Goal: Feedback & Contribution: Leave review/rating

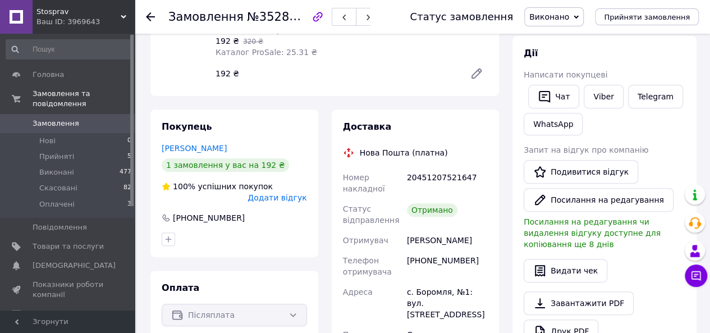
scroll to position [224, 0]
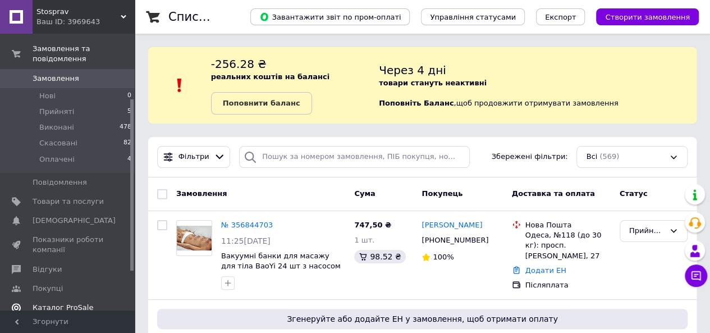
scroll to position [112, 0]
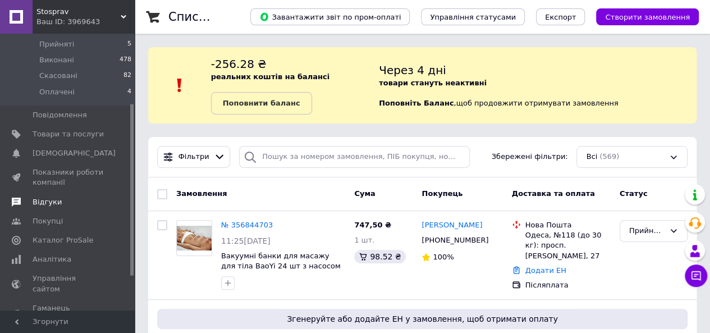
click at [63, 197] on span "Відгуки" at bounding box center [68, 202] width 71 height 10
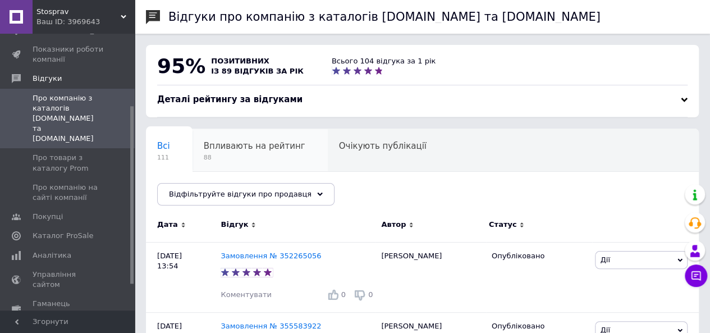
click at [272, 152] on div "Впливають на рейтинг 88" at bounding box center [259, 150] width 135 height 43
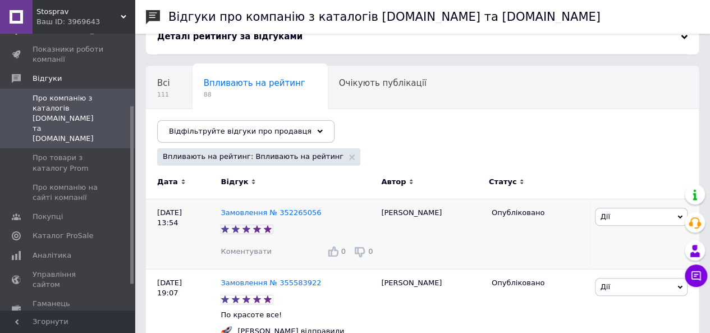
scroll to position [112, 0]
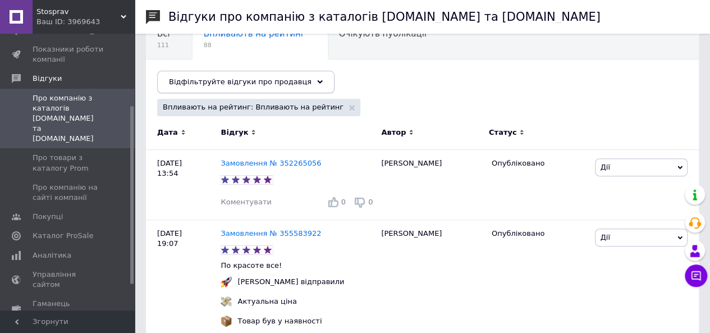
click at [317, 82] on icon at bounding box center [320, 82] width 6 height 6
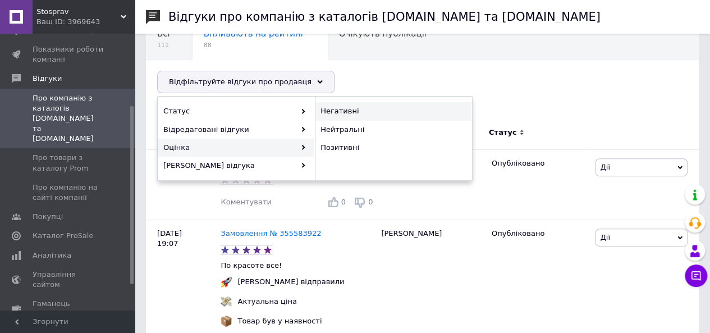
click at [351, 112] on span "Негативні" at bounding box center [391, 111] width 143 height 10
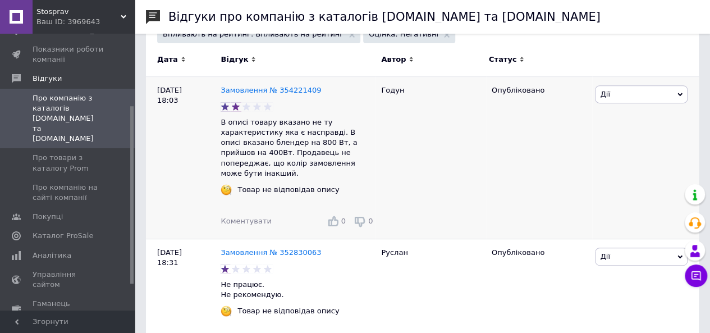
scroll to position [168, 0]
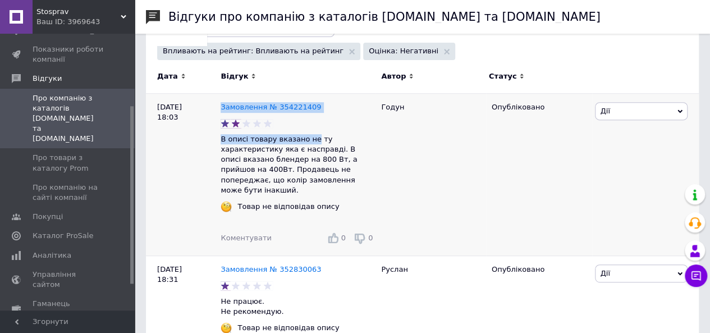
drag, startPoint x: 218, startPoint y: 136, endPoint x: 306, endPoint y: 142, distance: 88.3
click at [306, 142] on div "28.07.25 18:03 Замовлення № 354221409 В описі товару вказано не ту характеристи…" at bounding box center [422, 175] width 553 height 162
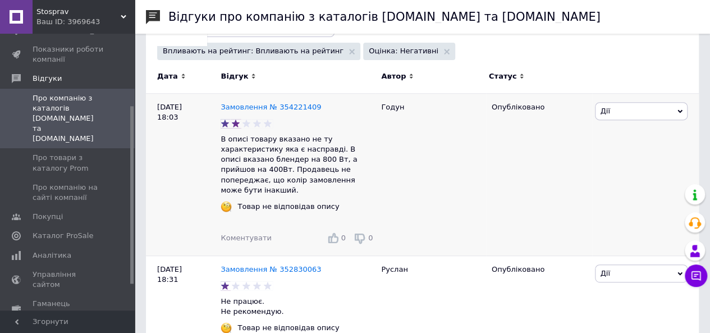
click at [332, 151] on p "В описі товару вказано не ту характеристику яка є насправді. В описі вказано бл…" at bounding box center [297, 164] width 155 height 61
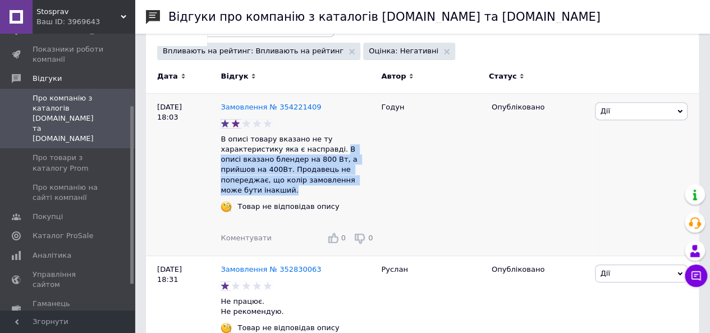
drag, startPoint x: 276, startPoint y: 148, endPoint x: 342, endPoint y: 176, distance: 71.6
click at [342, 176] on p "В описі товару вказано не ту характеристику яка є насправді. В описі вказано бл…" at bounding box center [297, 164] width 155 height 61
click at [332, 177] on p "В описі товару вказано не ту характеристику яка є насправді. В описі вказано бл…" at bounding box center [297, 164] width 155 height 61
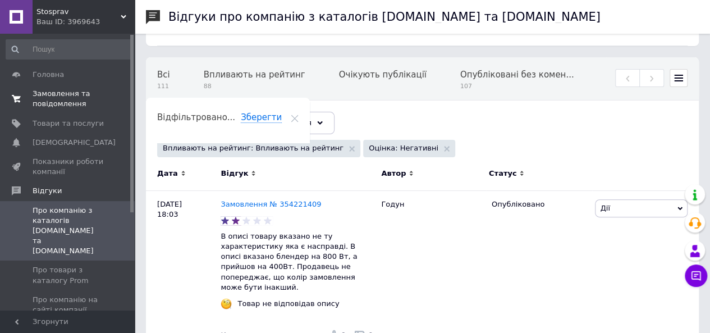
scroll to position [0, 0]
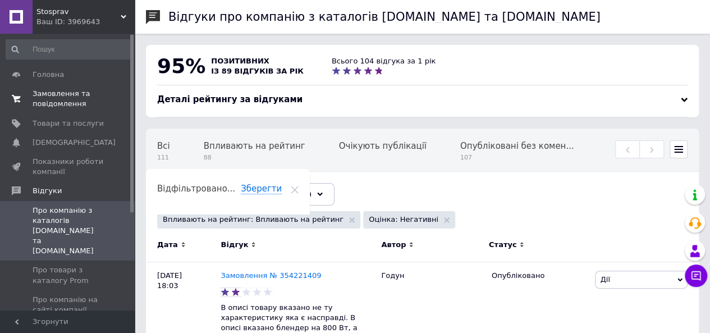
click at [76, 95] on span "Замовлення та повідомлення" at bounding box center [68, 99] width 71 height 20
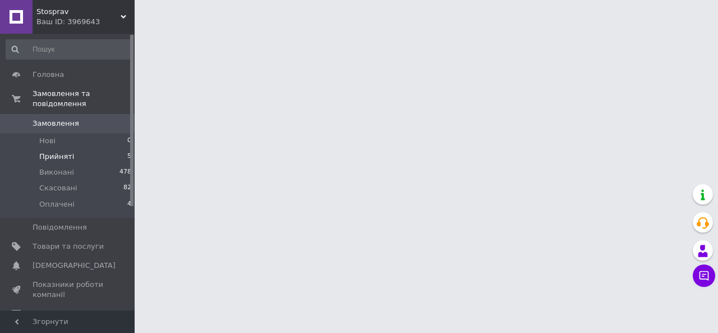
click at [65, 152] on li "Прийняті 5" at bounding box center [69, 157] width 138 height 16
